Goal: Find specific page/section: Find specific page/section

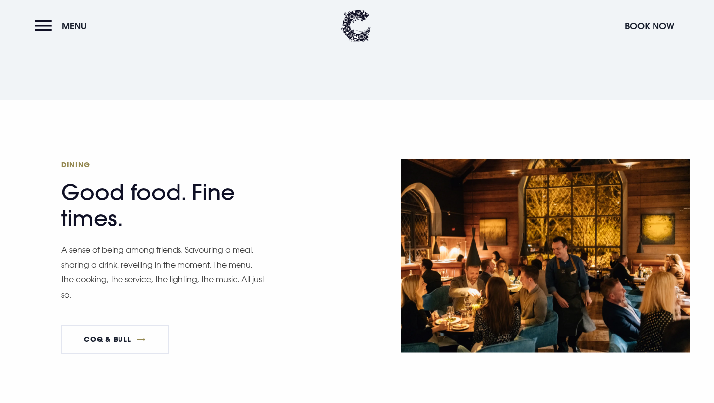
scroll to position [1310, 0]
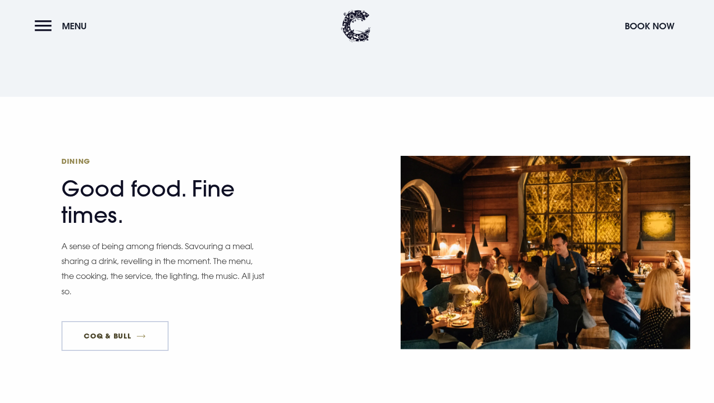
click at [134, 321] on link "Coq & Bull" at bounding box center [114, 336] width 107 height 30
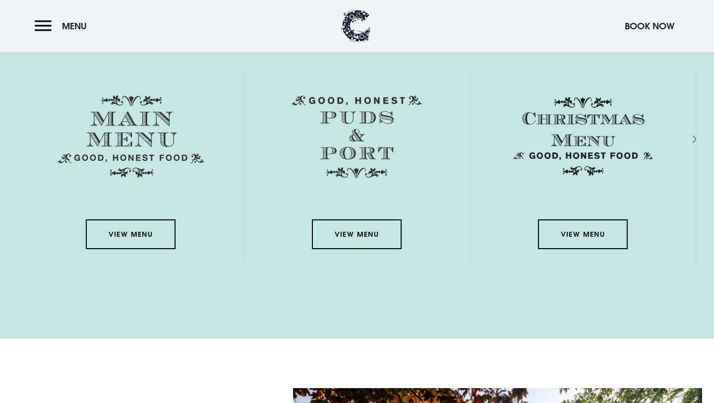
scroll to position [1509, 0]
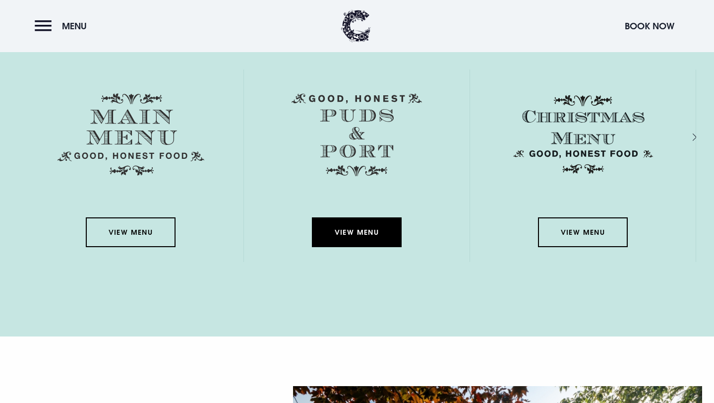
click at [360, 236] on link "View Menu" at bounding box center [356, 232] width 89 height 30
